Goal: Task Accomplishment & Management: Manage account settings

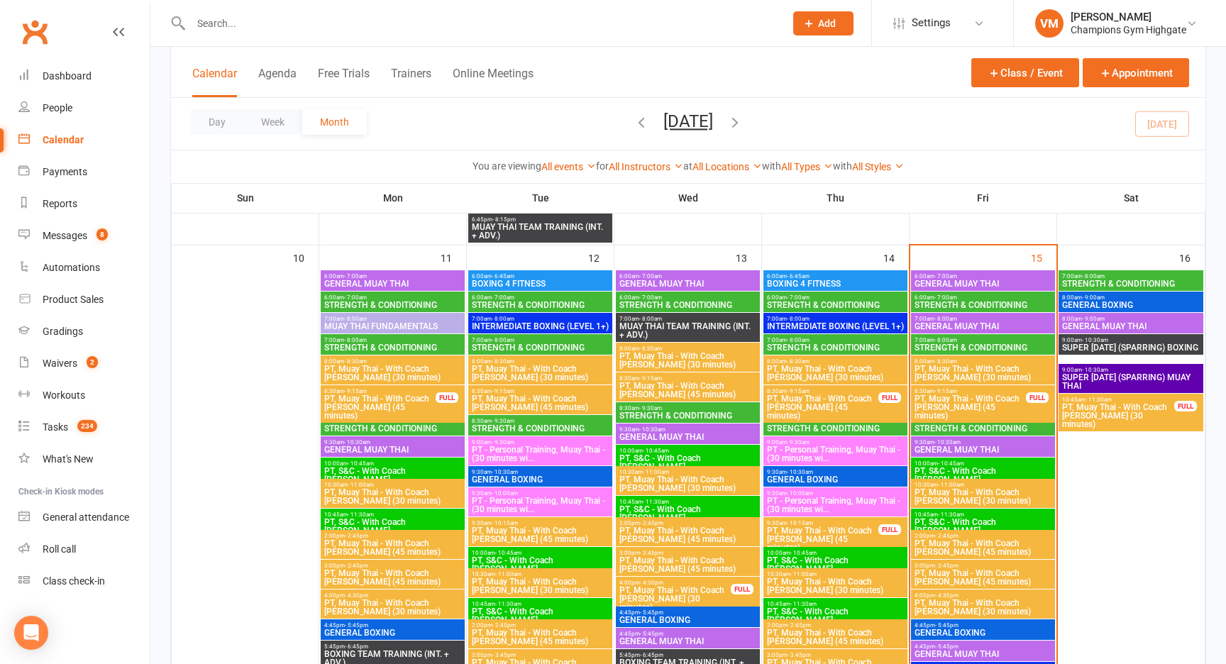
click at [956, 344] on span "STRENGTH & CONDITIONING" at bounding box center [983, 347] width 138 height 9
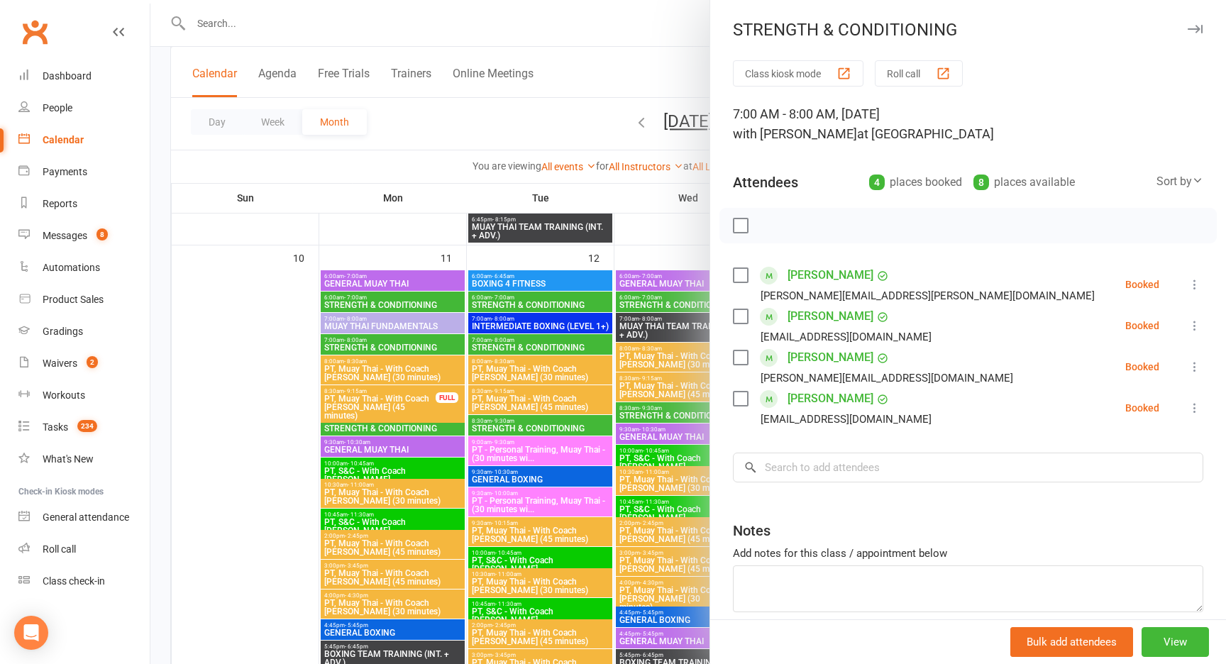
click at [744, 357] on label at bounding box center [740, 357] width 14 height 14
click at [741, 405] on label at bounding box center [740, 399] width 14 height 14
click at [768, 231] on icon "button" at bounding box center [772, 226] width 16 height 16
click at [743, 359] on label at bounding box center [740, 357] width 14 height 14
click at [742, 400] on label at bounding box center [740, 399] width 14 height 14
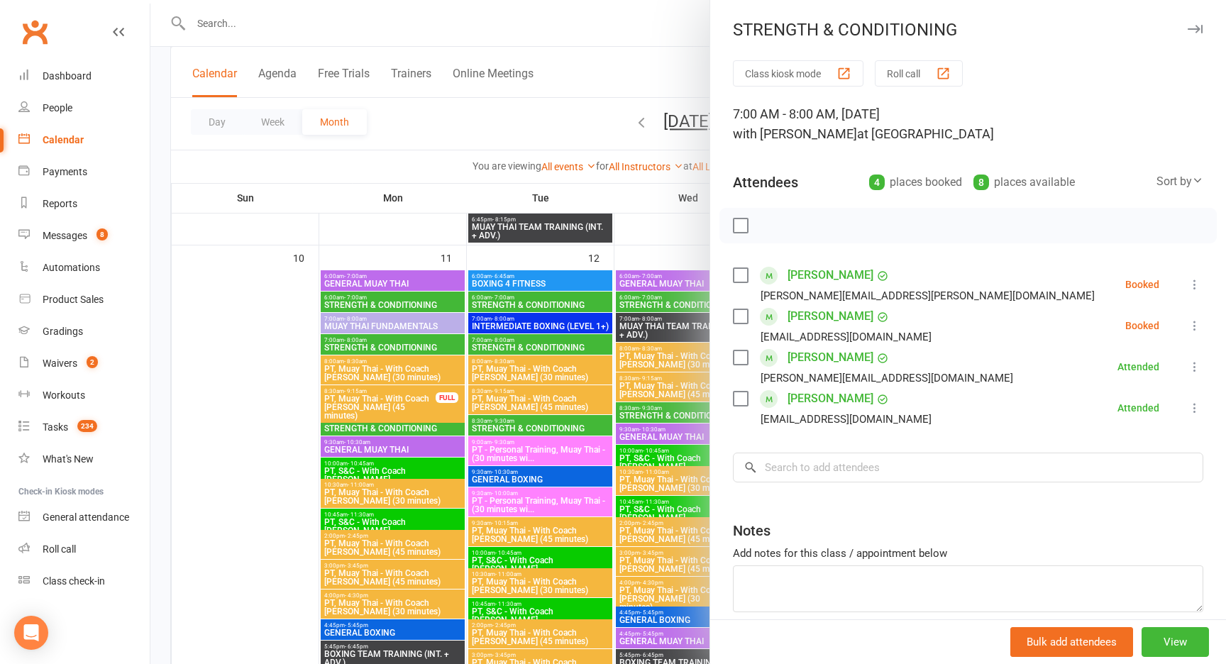
click at [681, 228] on div at bounding box center [687, 332] width 1075 height 664
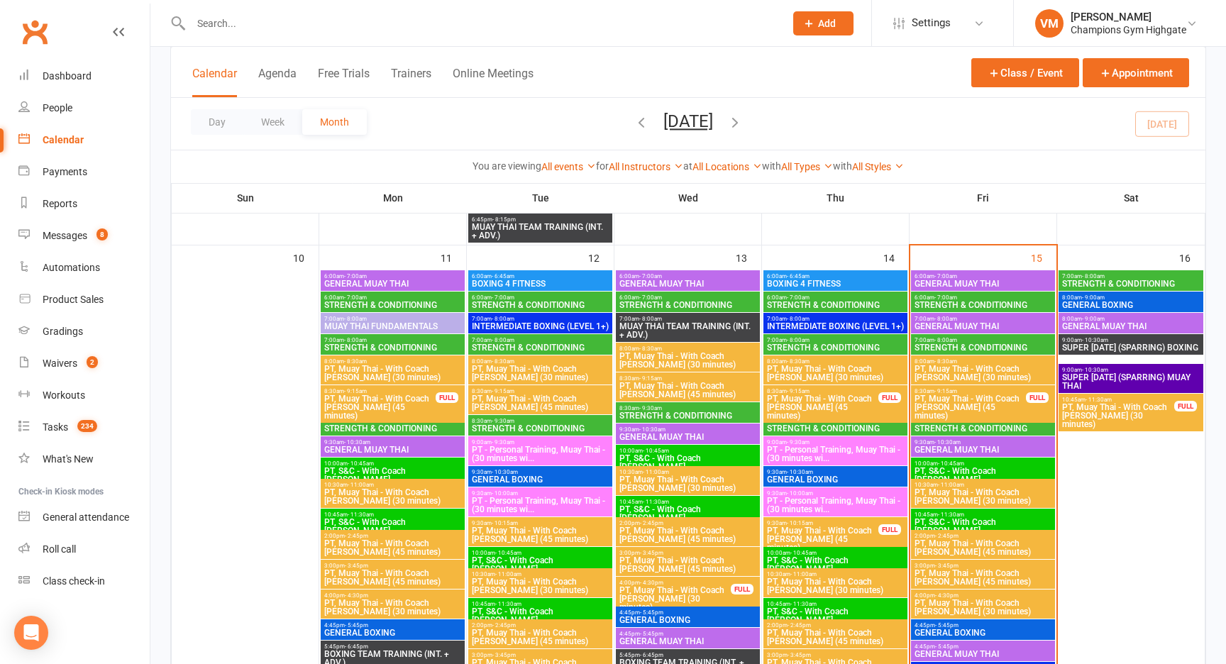
click at [962, 426] on span "STRENGTH & CONDITIONING" at bounding box center [983, 428] width 138 height 9
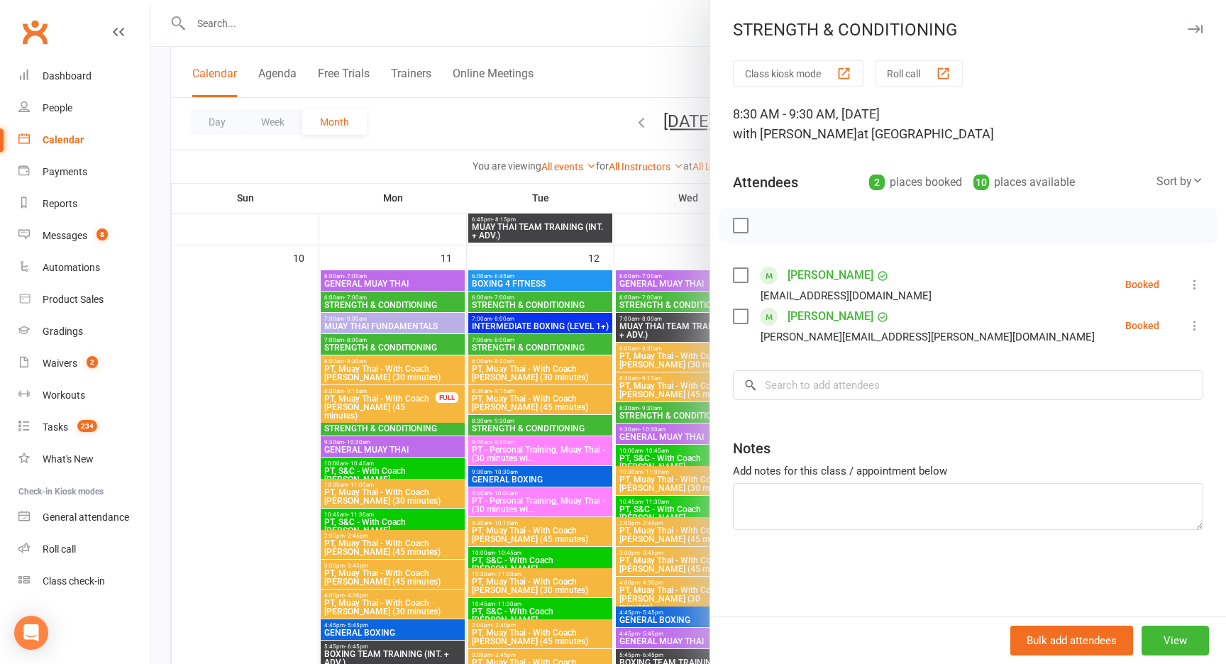
click at [665, 211] on div at bounding box center [687, 332] width 1075 height 664
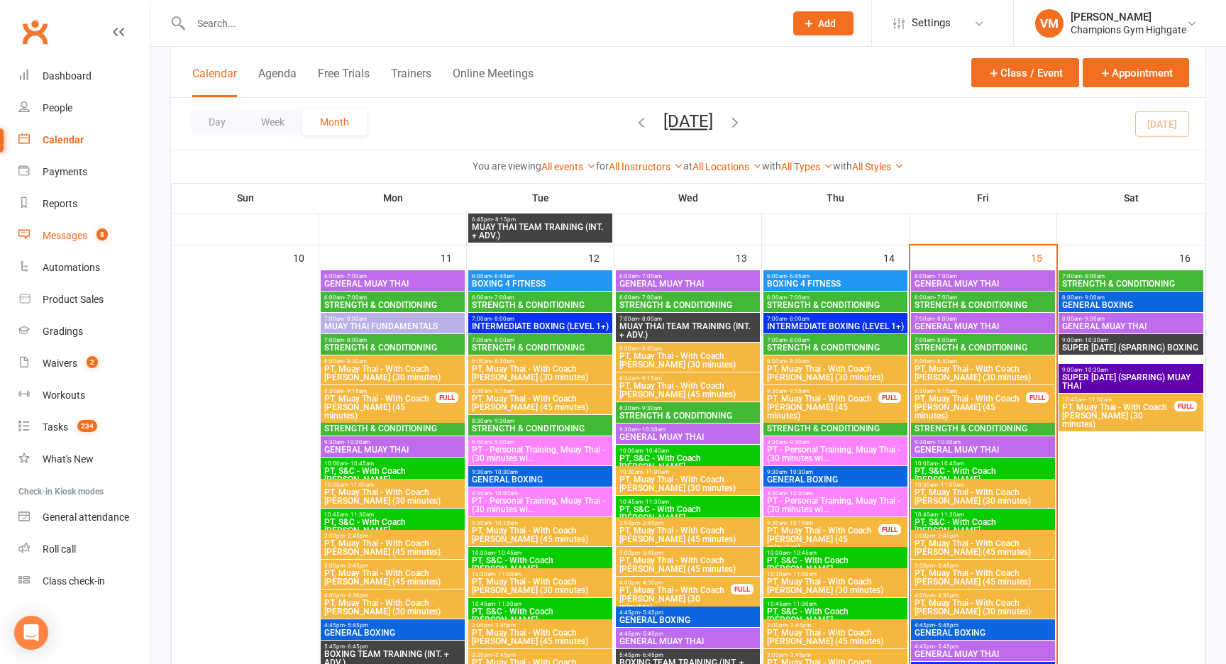
click at [72, 228] on link "Messages 8" at bounding box center [83, 236] width 131 height 32
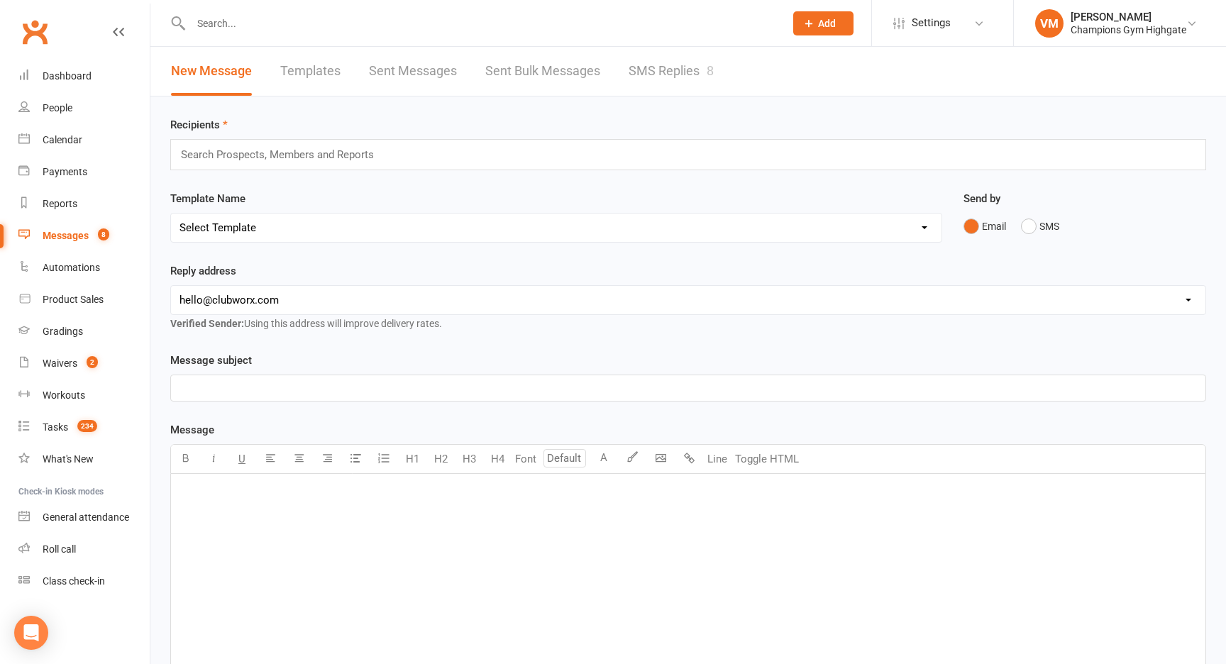
click at [675, 65] on link "SMS Replies 8" at bounding box center [671, 71] width 85 height 49
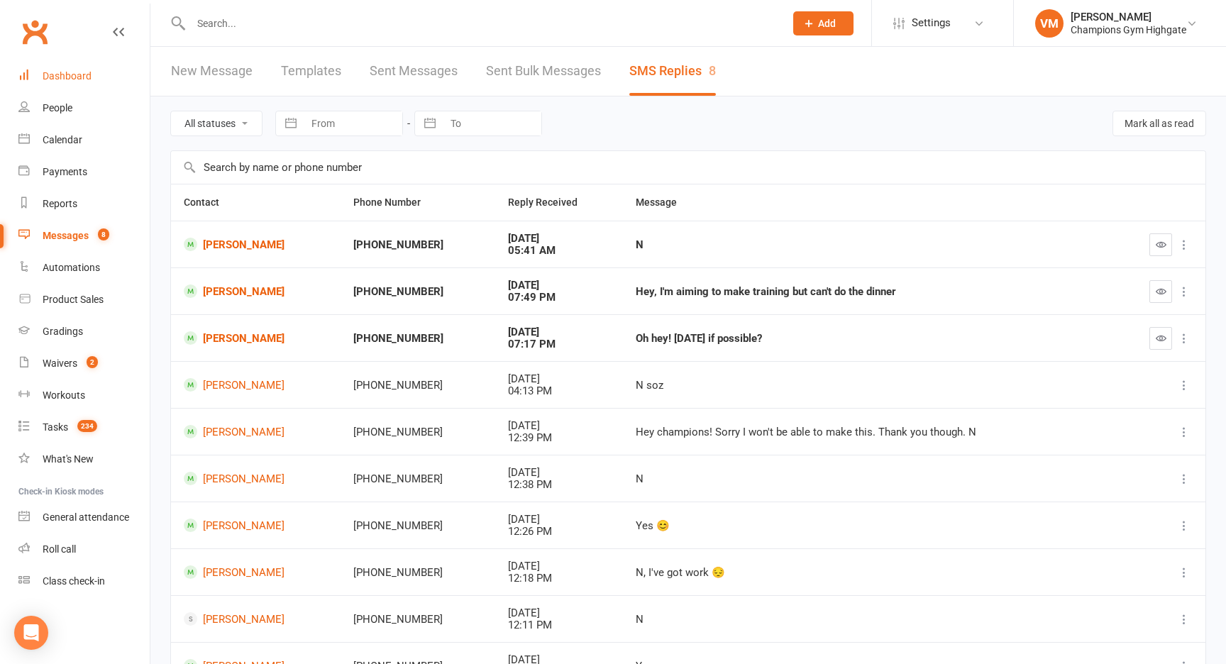
click at [70, 68] on link "Dashboard" at bounding box center [83, 76] width 131 height 32
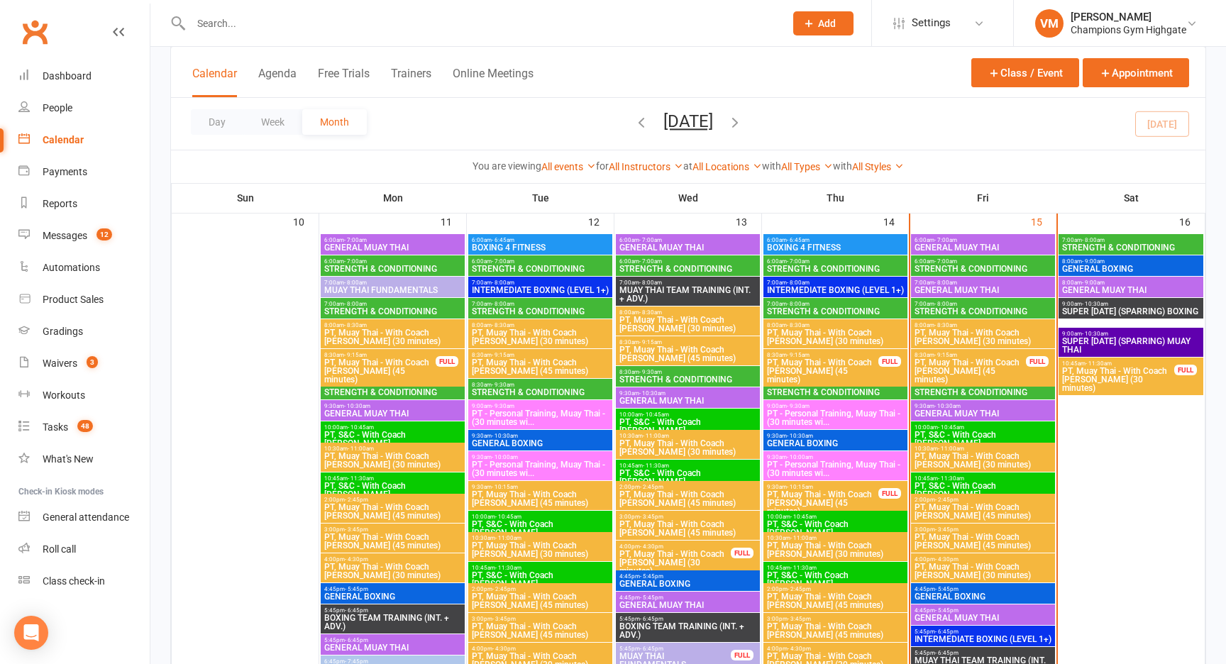
scroll to position [1293, 0]
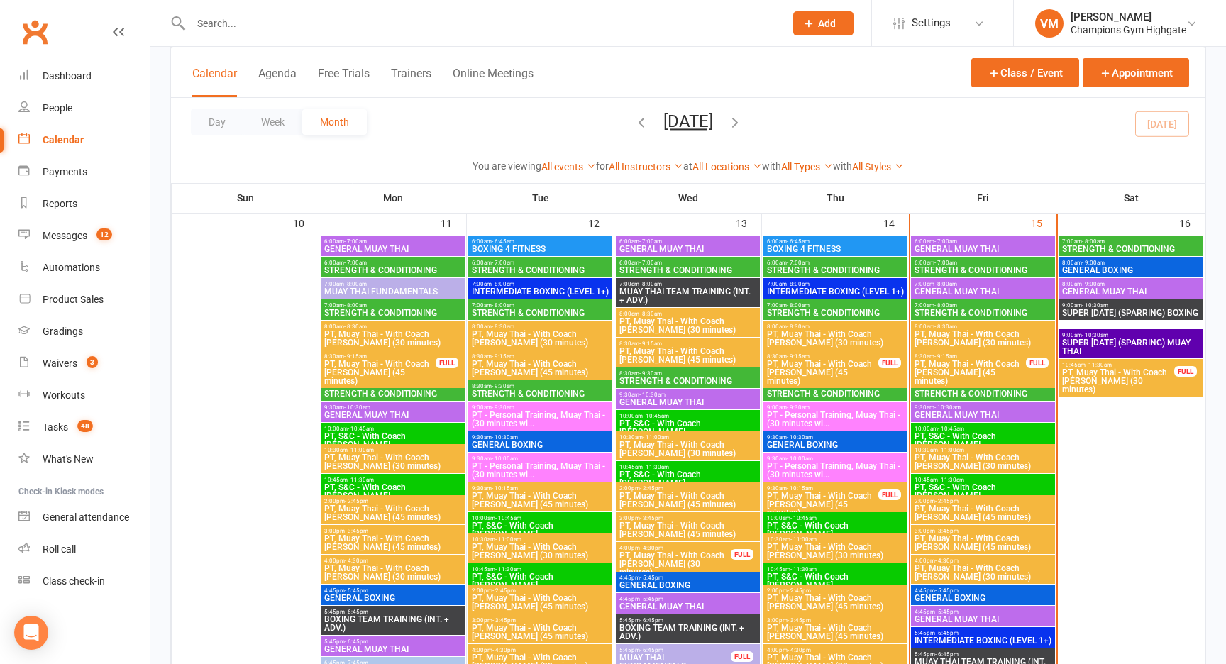
click at [968, 309] on span "STRENGTH & CONDITIONING" at bounding box center [983, 313] width 138 height 9
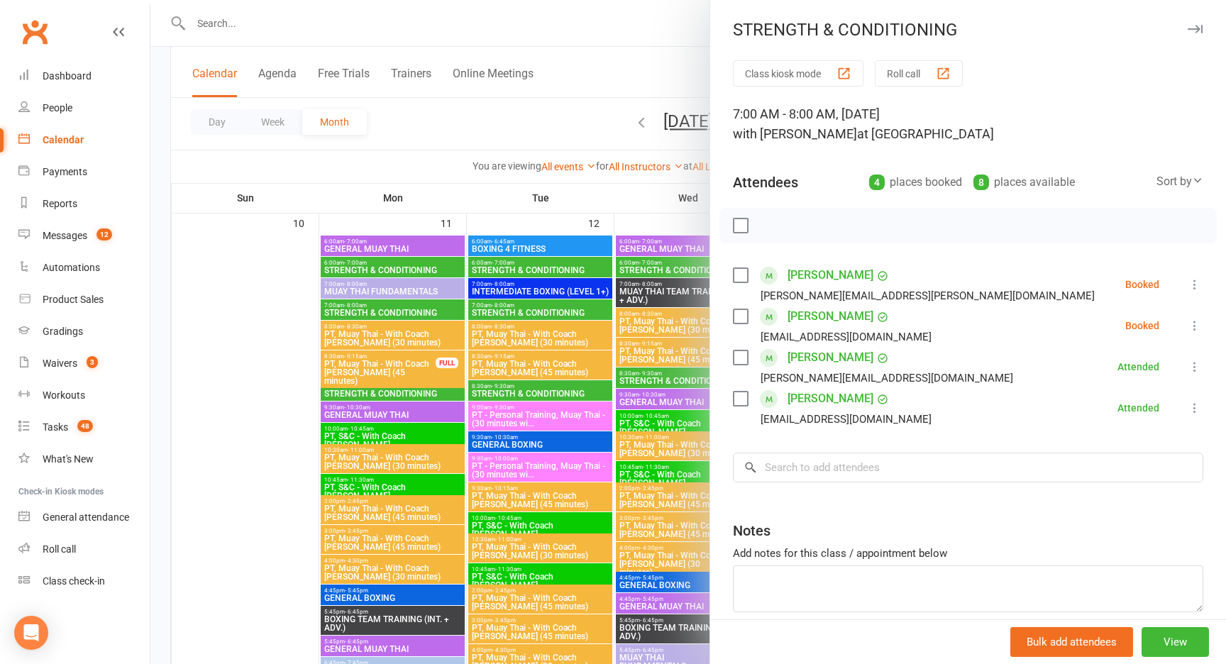
click at [745, 275] on label at bounding box center [740, 275] width 14 height 14
click at [773, 228] on icon "button" at bounding box center [772, 226] width 16 height 16
click at [743, 278] on label at bounding box center [740, 275] width 14 height 14
click at [550, 131] on div at bounding box center [687, 332] width 1075 height 664
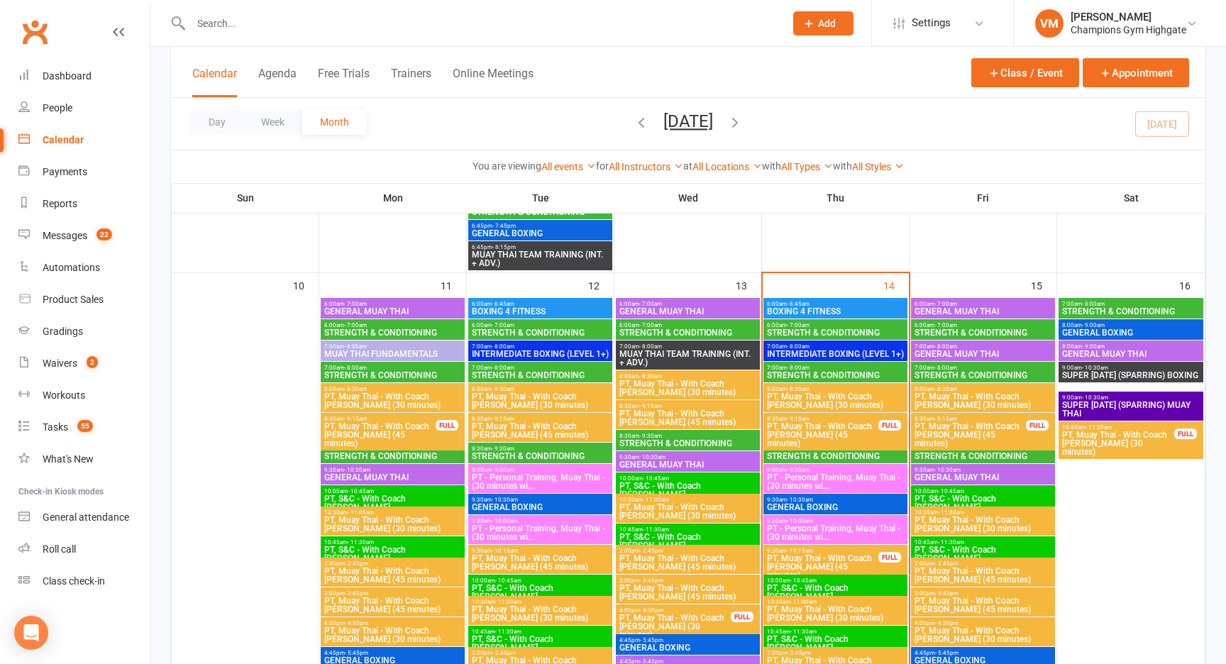
click at [834, 505] on span "GENERAL BOXING" at bounding box center [835, 507] width 138 height 9
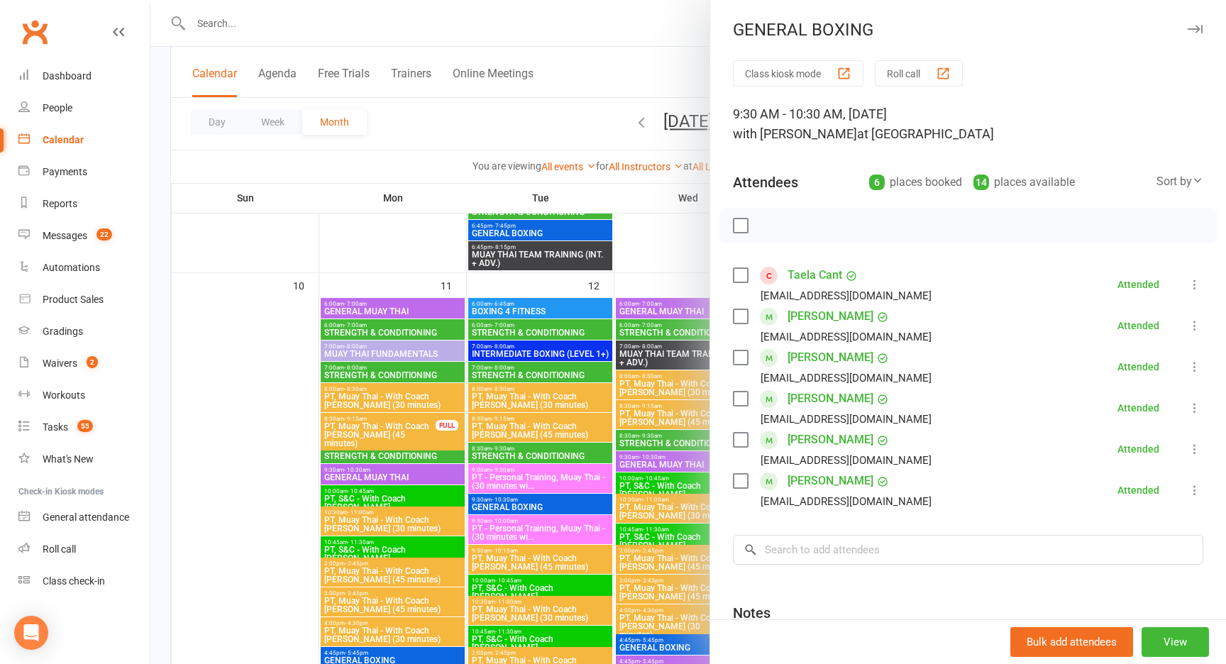
click at [684, 233] on div at bounding box center [687, 332] width 1075 height 664
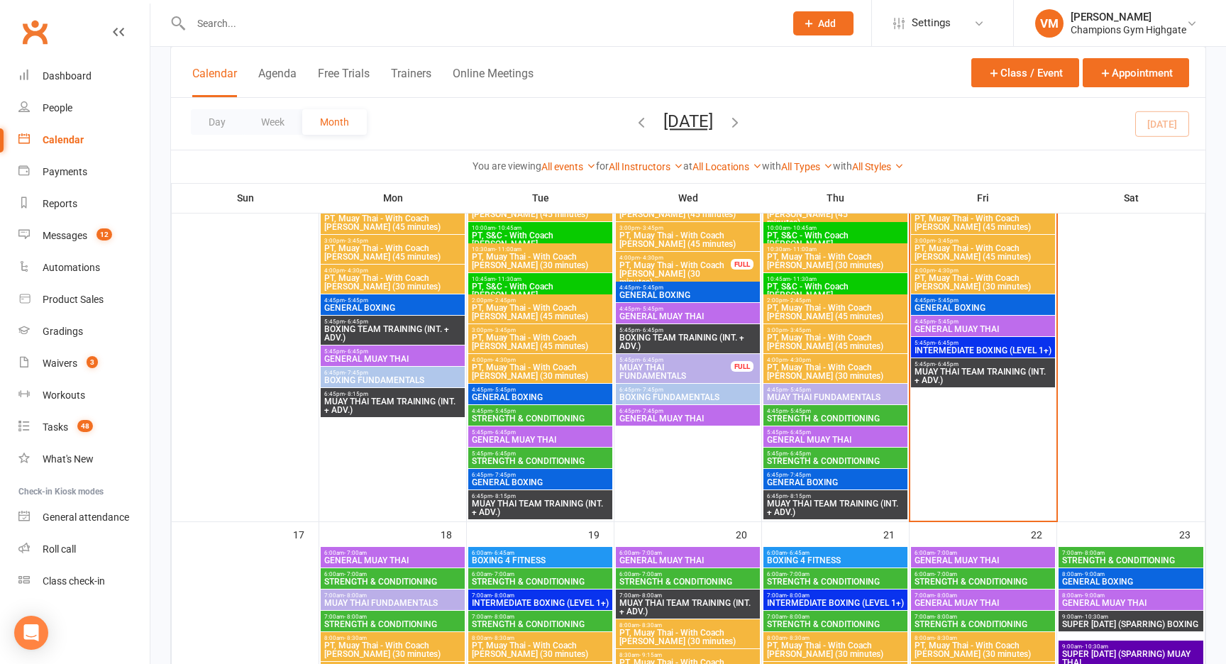
scroll to position [1360, 0]
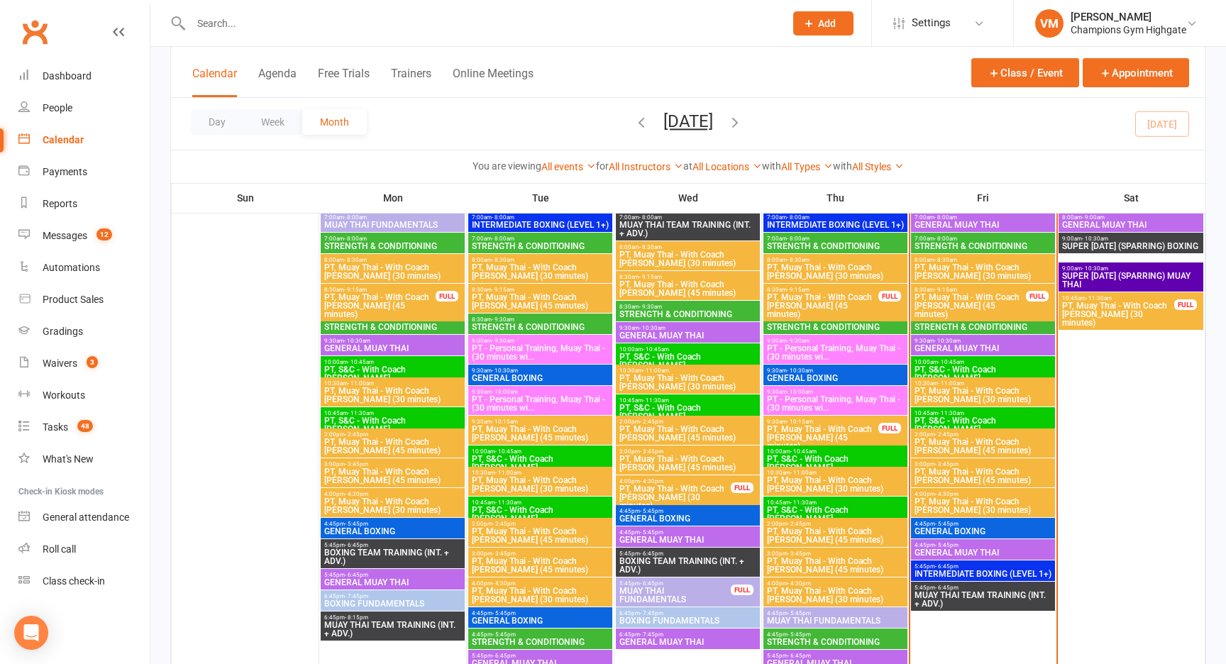
click at [965, 344] on span "GENERAL MUAY THAI" at bounding box center [983, 348] width 138 height 9
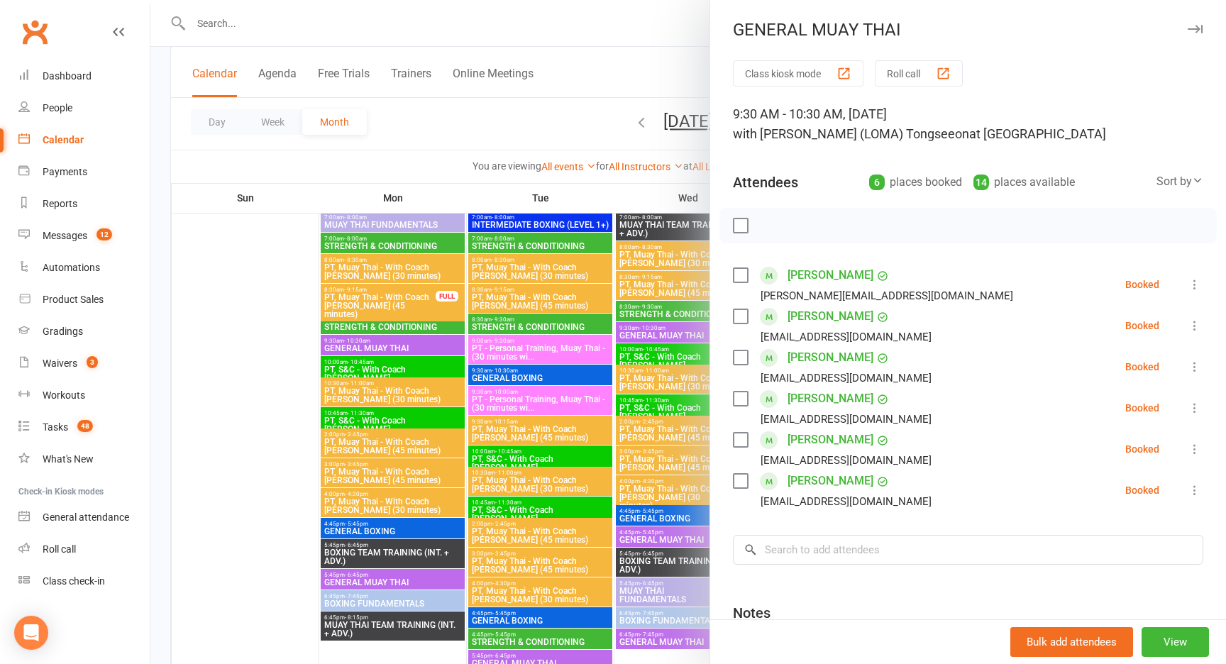
click at [590, 40] on div at bounding box center [687, 332] width 1075 height 664
